Goal: Task Accomplishment & Management: Manage account settings

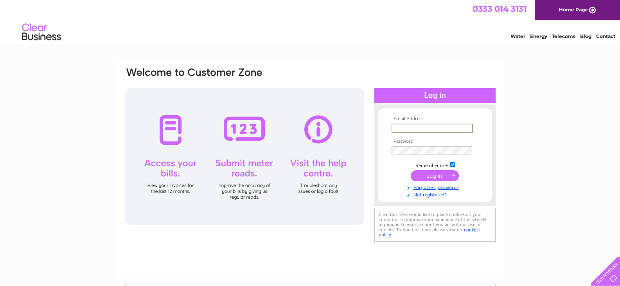
click at [396, 131] on input "text" at bounding box center [431, 128] width 81 height 9
drag, startPoint x: 414, startPoint y: 155, endPoint x: 388, endPoint y: 147, distance: 27.0
click at [379, 149] on form "Email Address: christinematheson071@btinternet.com Password:" at bounding box center [434, 156] width 113 height 81
click at [485, 172] on form "Email Address: christinematheson071@btinternet.com Password:" at bounding box center [434, 156] width 113 height 81
drag, startPoint x: 471, startPoint y: 127, endPoint x: 330, endPoint y: 123, distance: 140.8
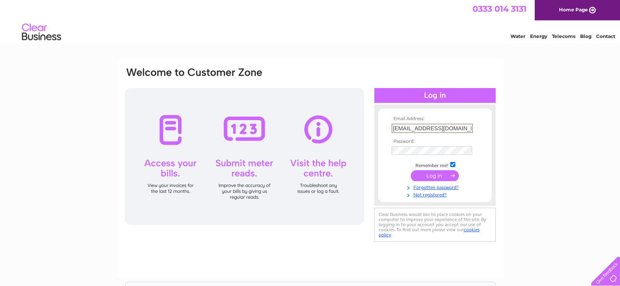
click at [301, 120] on div "Email Address: christinematheson071@btinternet.com Password: Forgotten password?" at bounding box center [310, 154] width 372 height 177
type input "et.com"
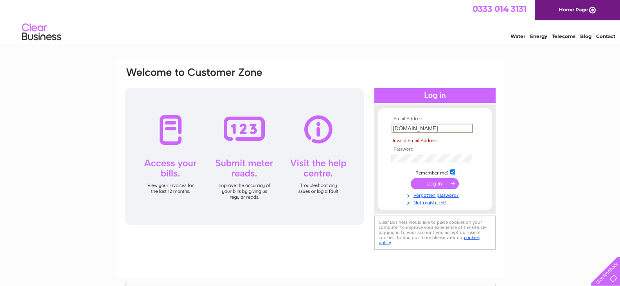
drag, startPoint x: 380, startPoint y: 130, endPoint x: 359, endPoint y: 129, distance: 21.1
click at [359, 129] on div "Email Address: et.com Invalid Email Address Password:" at bounding box center [310, 158] width 372 height 185
click at [269, 156] on div "Email Address: The Email Address field is required Password: Forgotten password?" at bounding box center [310, 159] width 372 height 186
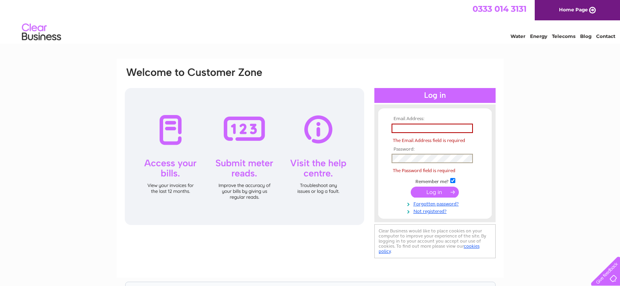
click at [411, 186] on input "submit" at bounding box center [435, 191] width 48 height 11
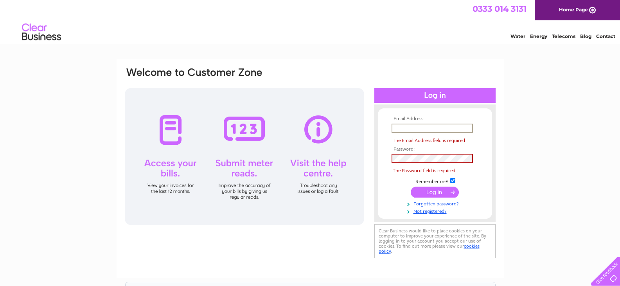
drag, startPoint x: 398, startPoint y: 127, endPoint x: 402, endPoint y: 125, distance: 4.4
click at [399, 125] on input "text" at bounding box center [431, 128] width 81 height 9
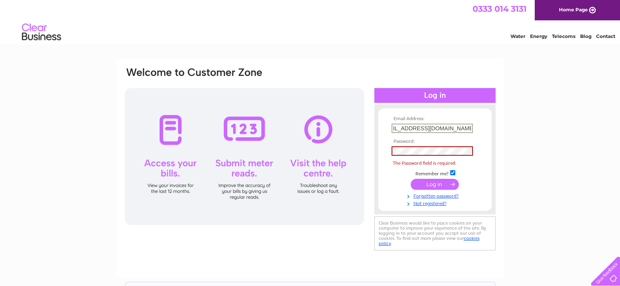
scroll to position [0, 18]
type input "[EMAIL_ADDRESS][DOMAIN_NAME]"
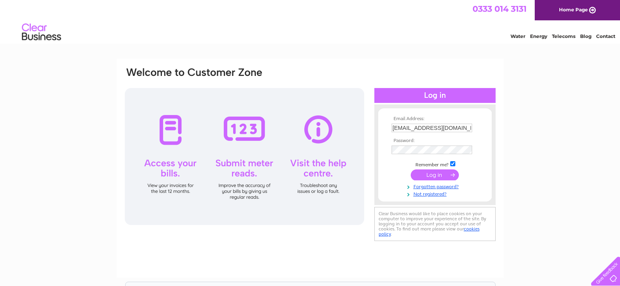
click at [240, 188] on div at bounding box center [244, 156] width 239 height 137
click at [249, 135] on div at bounding box center [244, 156] width 239 height 137
click at [443, 186] on link "Forgotten password?" at bounding box center [435, 185] width 89 height 7
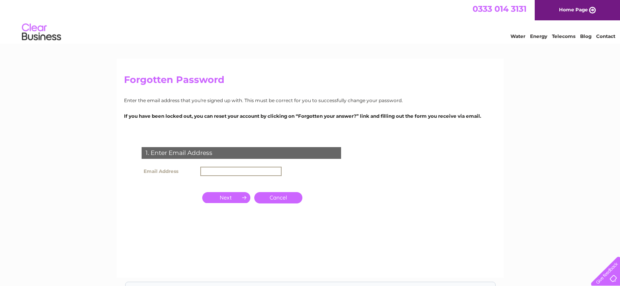
click at [224, 169] on input "text" at bounding box center [240, 171] width 81 height 9
type input "[EMAIL_ADDRESS][DOMAIN_NAME]"
click at [226, 197] on input "button" at bounding box center [226, 196] width 48 height 11
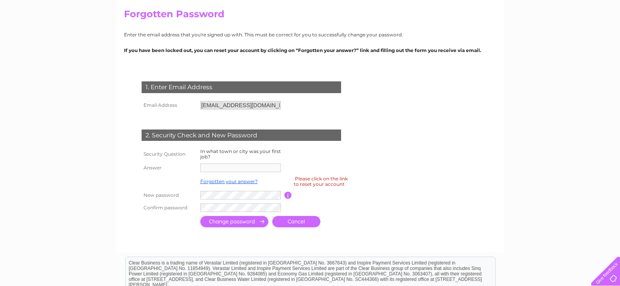
scroll to position [82, 0]
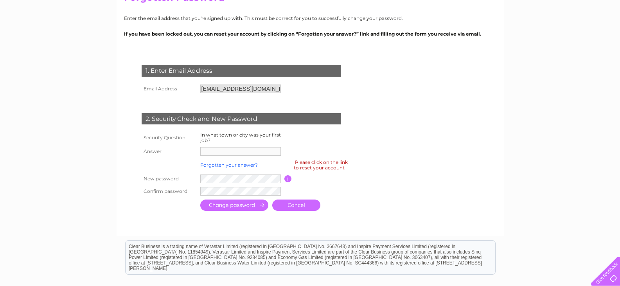
click at [220, 165] on link "Forgotten your answer?" at bounding box center [228, 165] width 57 height 6
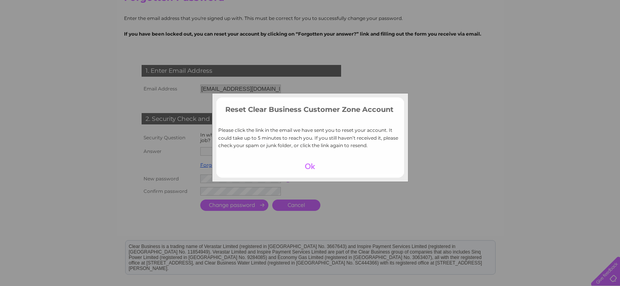
click at [226, 152] on td "Please click the link in the email we have sent you to reset your account. It c…" at bounding box center [310, 139] width 188 height 39
click at [309, 166] on div at bounding box center [310, 166] width 48 height 11
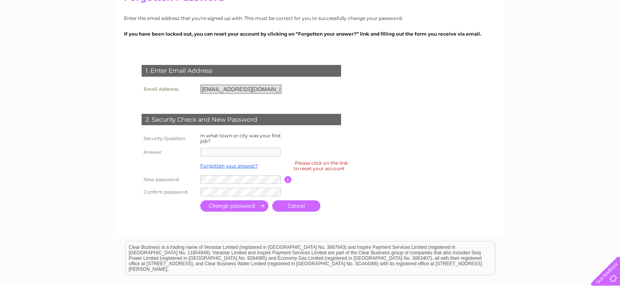
click at [245, 87] on input "[EMAIL_ADDRESS][DOMAIN_NAME]" at bounding box center [240, 88] width 81 height 9
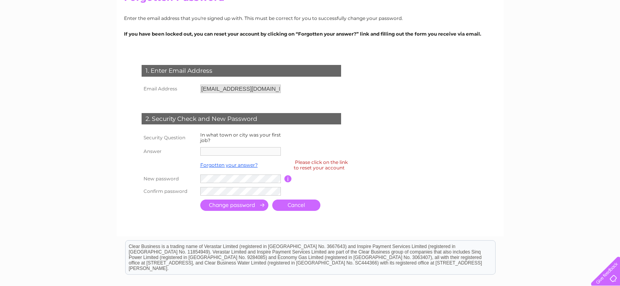
drag, startPoint x: 242, startPoint y: 121, endPoint x: 302, endPoint y: 134, distance: 61.1
click at [246, 120] on div "2. Security Check and New Password" at bounding box center [241, 119] width 199 height 12
